Goal: Use online tool/utility: Utilize a website feature to perform a specific function

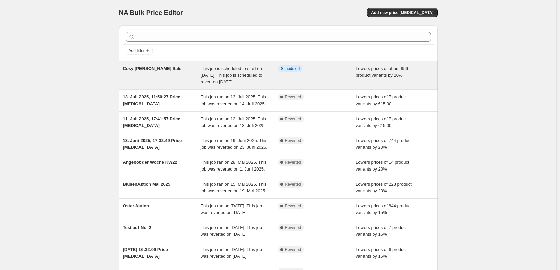
click at [150, 69] on span "Cosy [PERSON_NAME] Sale" at bounding box center [152, 68] width 59 height 5
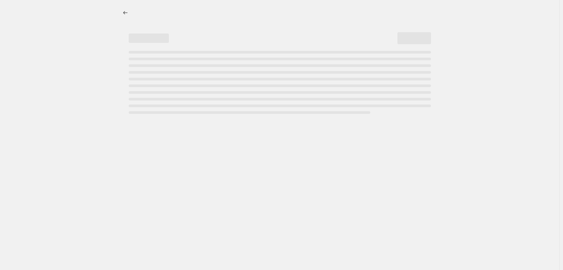
select select "percentage"
select select "not_equal"
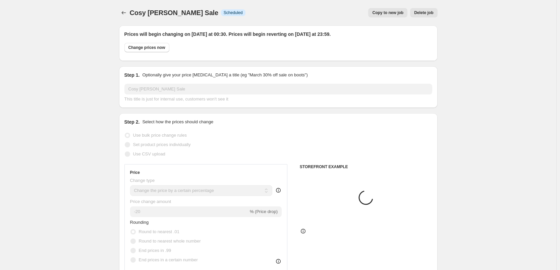
select select "collection"
select select "product"
